Goal: Task Accomplishment & Management: Use online tool/utility

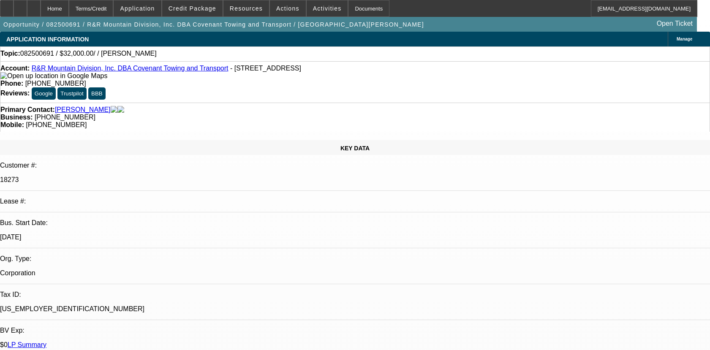
select select "0"
select select "2"
select select "0.1"
select select "4"
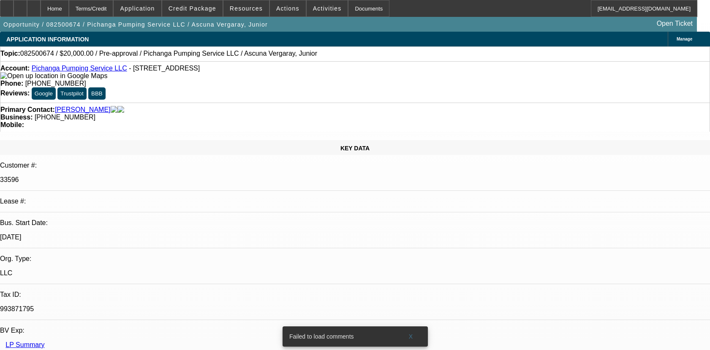
select select "0"
select select "2"
select select "0.1"
select select "4"
